Goal: Information Seeking & Learning: Learn about a topic

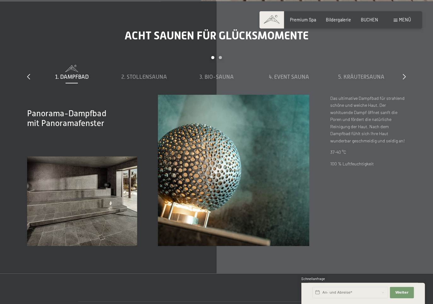
scroll to position [1865, 0]
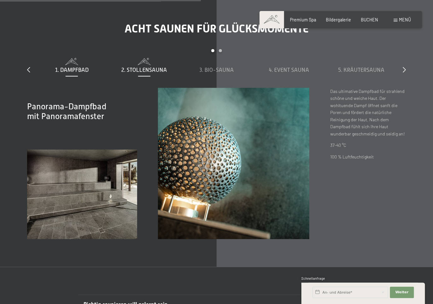
click at [149, 67] on span "2. Stollensauna" at bounding box center [144, 70] width 46 height 6
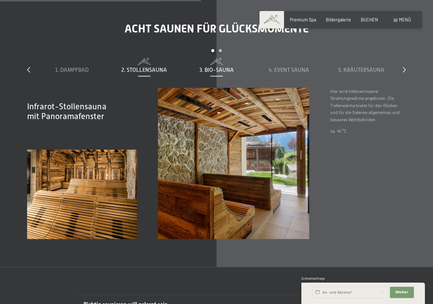
click at [215, 67] on span "3. Bio-Sauna" at bounding box center [217, 70] width 34 height 6
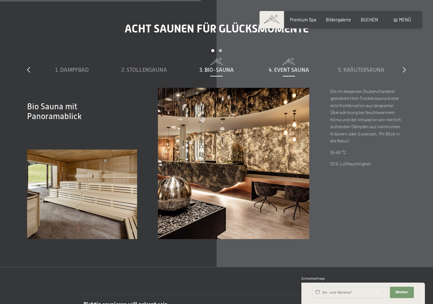
click at [277, 67] on span "4. Event Sauna" at bounding box center [289, 70] width 40 height 6
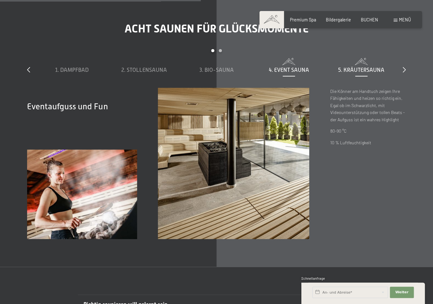
click at [350, 67] on span "5. Kräutersauna" at bounding box center [362, 70] width 46 height 6
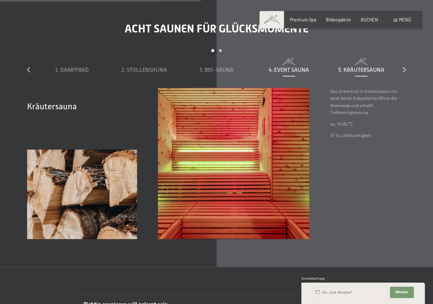
click at [279, 67] on span "4. Event Sauna" at bounding box center [289, 70] width 40 height 6
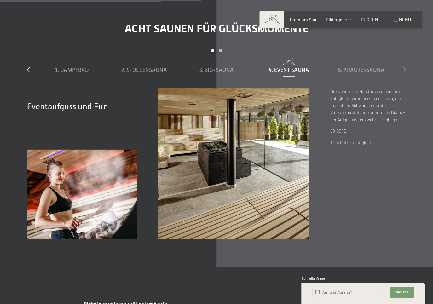
click at [406, 67] on icon at bounding box center [404, 70] width 3 height 6
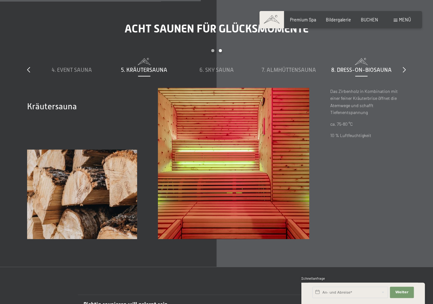
click at [381, 67] on span "8. Dress-on-Biosauna" at bounding box center [361, 70] width 61 height 6
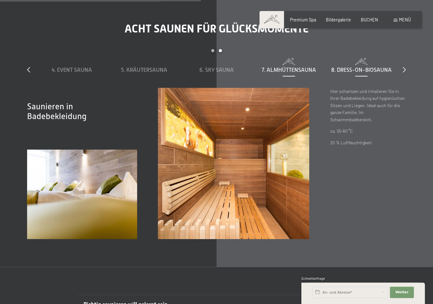
click at [307, 67] on span "7. Almhüttensauna" at bounding box center [289, 70] width 55 height 6
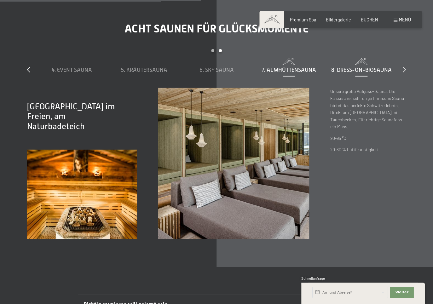
click at [360, 67] on span "8. Dress-on-Biosauna" at bounding box center [361, 70] width 61 height 6
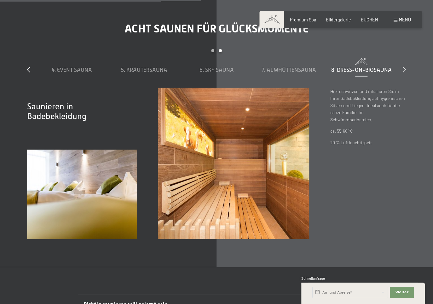
click at [407, 63] on div "Acht Saunen für Glücksmomente slide 4 to 8 of 8 1. Dampfbad 2. Stollensauna 3. …" at bounding box center [216, 130] width 421 height 217
click at [405, 67] on icon at bounding box center [404, 70] width 3 height 6
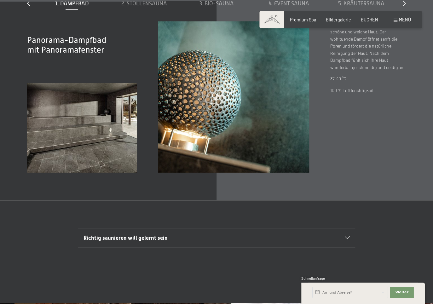
scroll to position [2066, 0]
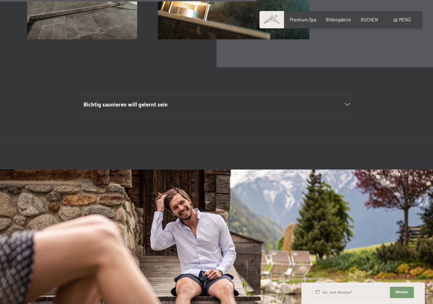
click at [146, 102] on div "Richtig saunieren will gelernt sein" at bounding box center [217, 104] width 267 height 19
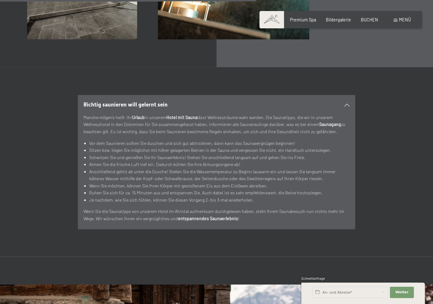
click at [148, 102] on span "Richtig saunieren will gelernt sein" at bounding box center [126, 105] width 84 height 6
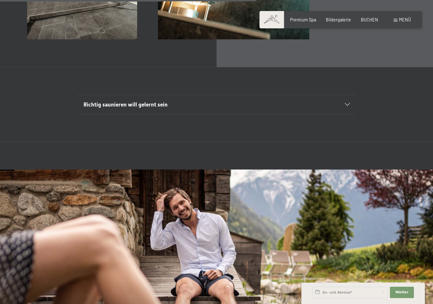
click at [148, 102] on span "Richtig saunieren will gelernt sein" at bounding box center [126, 105] width 84 height 6
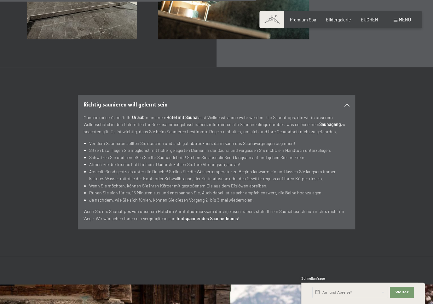
click at [148, 102] on span "Richtig saunieren will gelernt sein" at bounding box center [126, 105] width 84 height 6
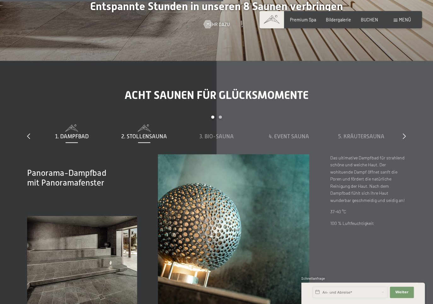
scroll to position [1832, 0]
